Goal: Task Accomplishment & Management: Manage account settings

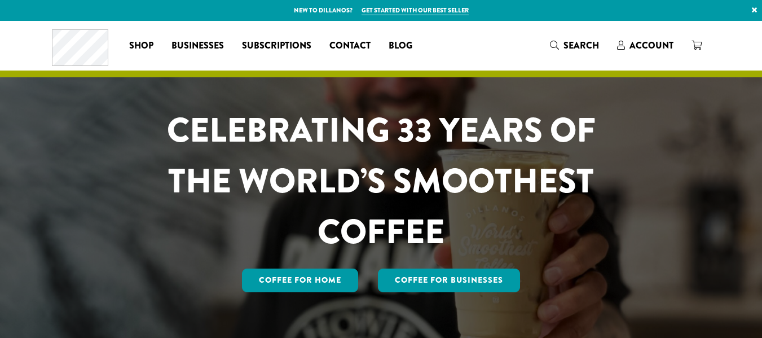
drag, startPoint x: 0, startPoint y: 0, endPoint x: 627, endPoint y: 147, distance: 644.3
click at [674, 46] on span "Account" at bounding box center [652, 45] width 44 height 13
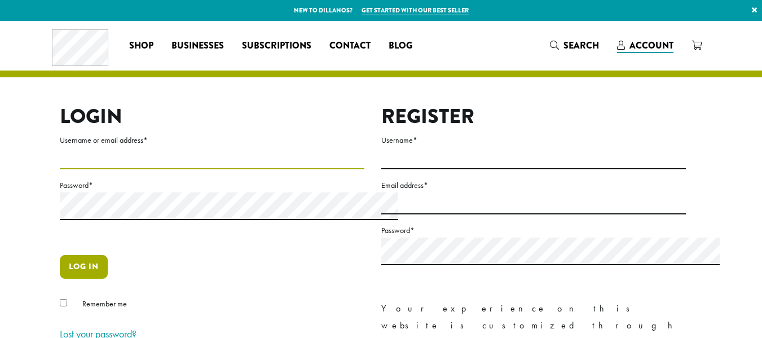
type input "**********"
click at [60, 279] on button "Log in" at bounding box center [84, 267] width 48 height 24
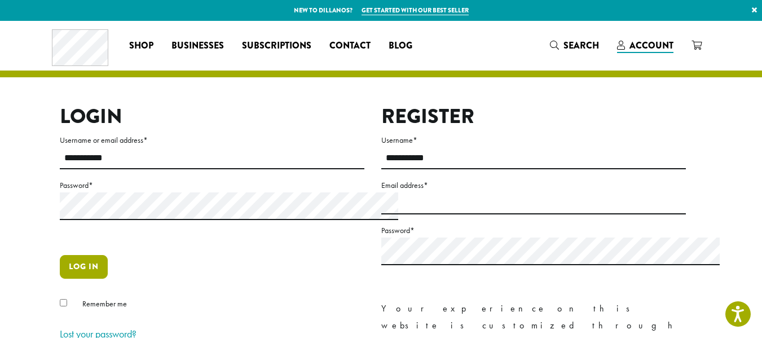
click at [60, 279] on button "Log in" at bounding box center [84, 267] width 48 height 24
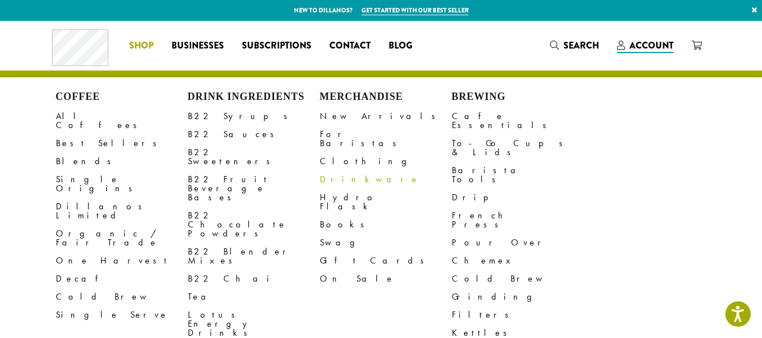
click at [336, 188] on link "Drinkware" at bounding box center [386, 179] width 132 height 18
click at [334, 215] on link "Hydro Flask" at bounding box center [386, 201] width 132 height 27
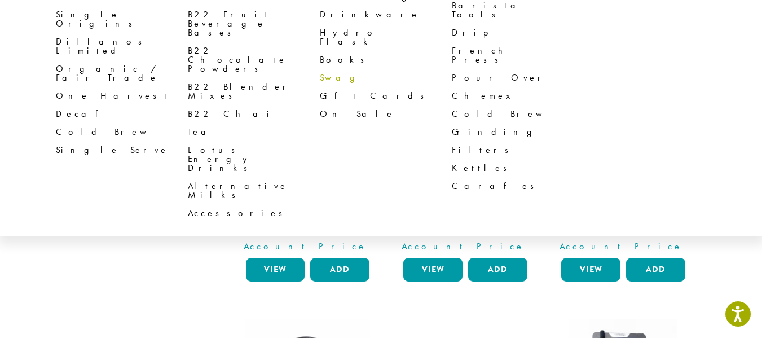
scroll to position [169, 0]
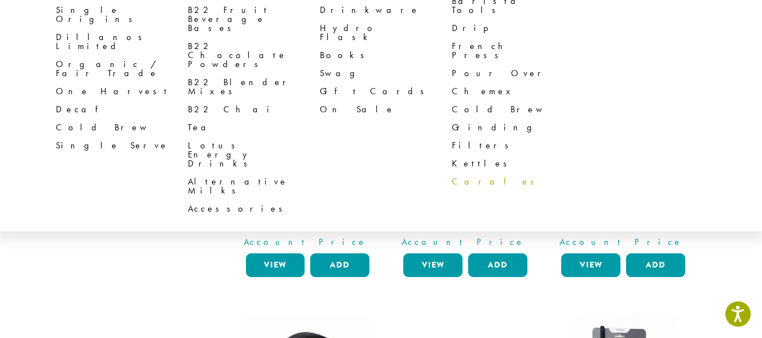
click at [474, 191] on link "Carafes" at bounding box center [518, 182] width 132 height 18
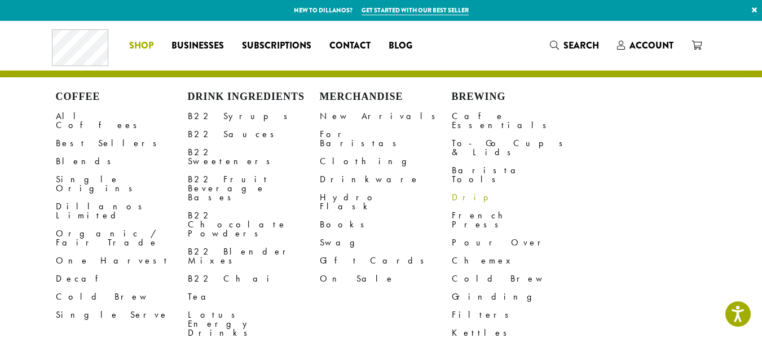
click at [474, 193] on link "Drip" at bounding box center [518, 197] width 132 height 18
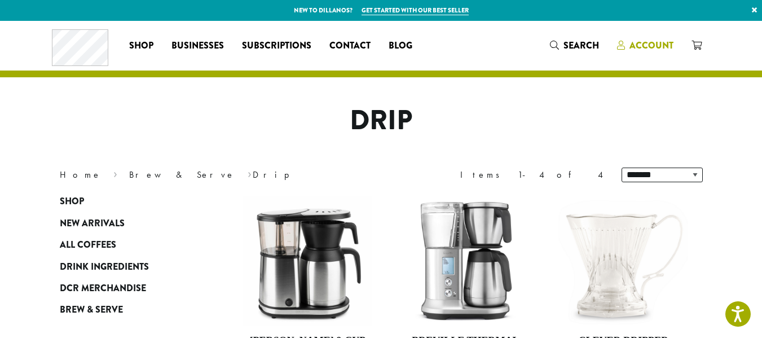
click at [674, 48] on span "Account" at bounding box center [652, 45] width 44 height 13
